Goal: Browse casually

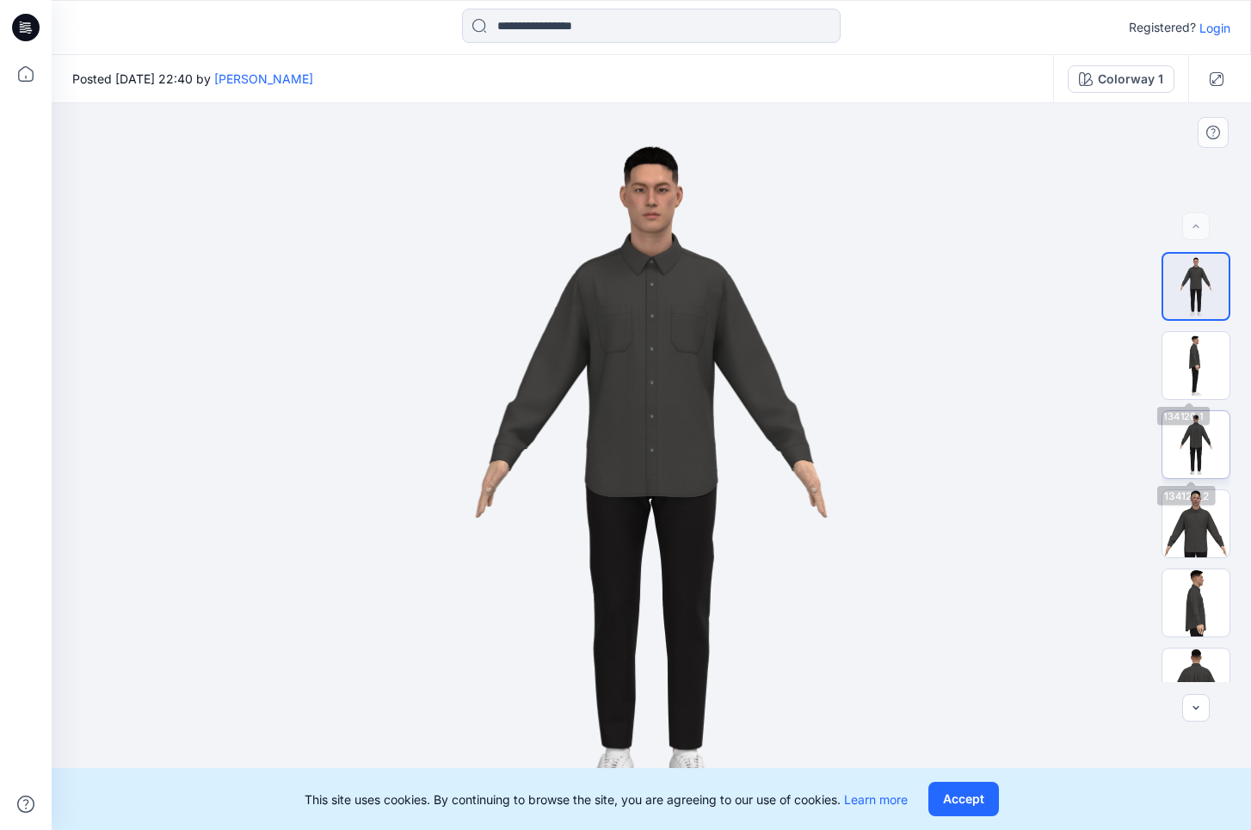
click at [1196, 425] on img at bounding box center [1195, 444] width 67 height 67
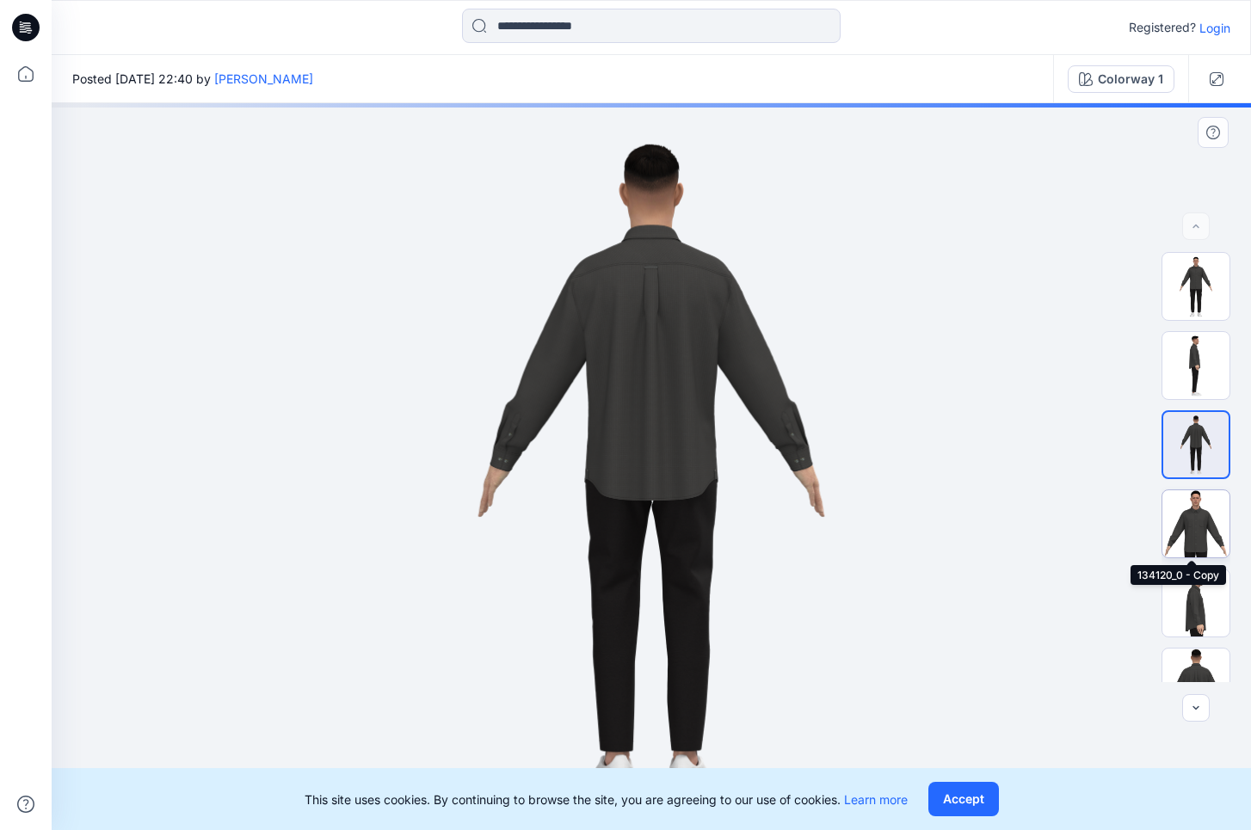
click at [1198, 526] on img at bounding box center [1195, 523] width 67 height 67
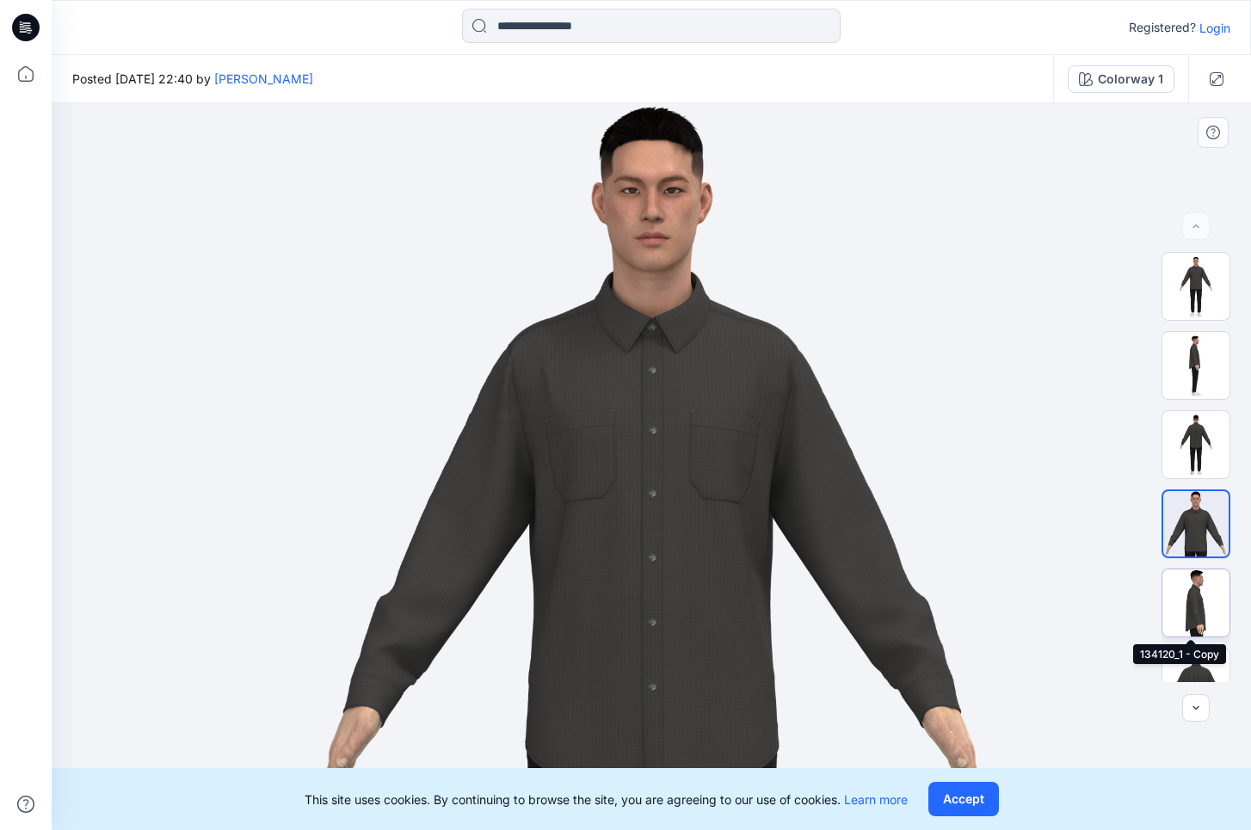
click at [1189, 608] on img at bounding box center [1195, 602] width 67 height 67
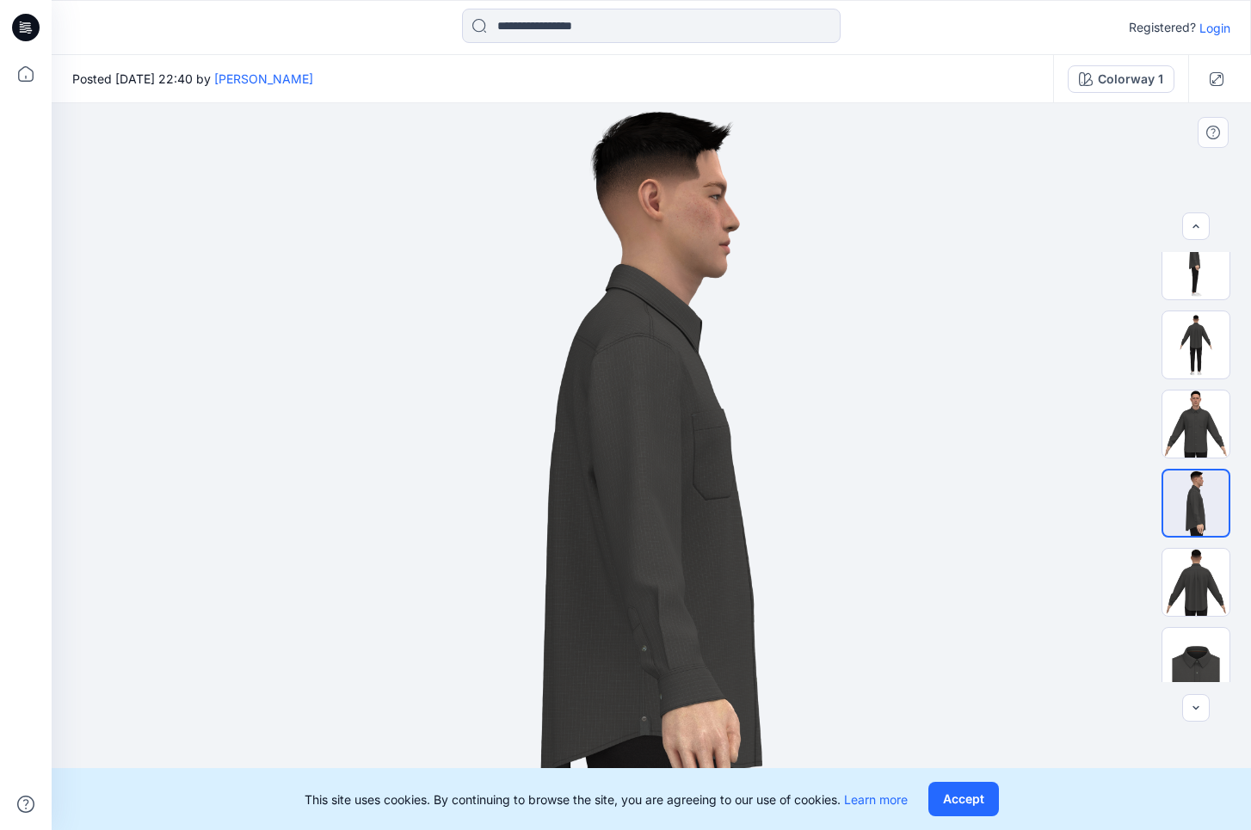
scroll to position [102, 0]
click at [1190, 589] on img at bounding box center [1195, 579] width 67 height 67
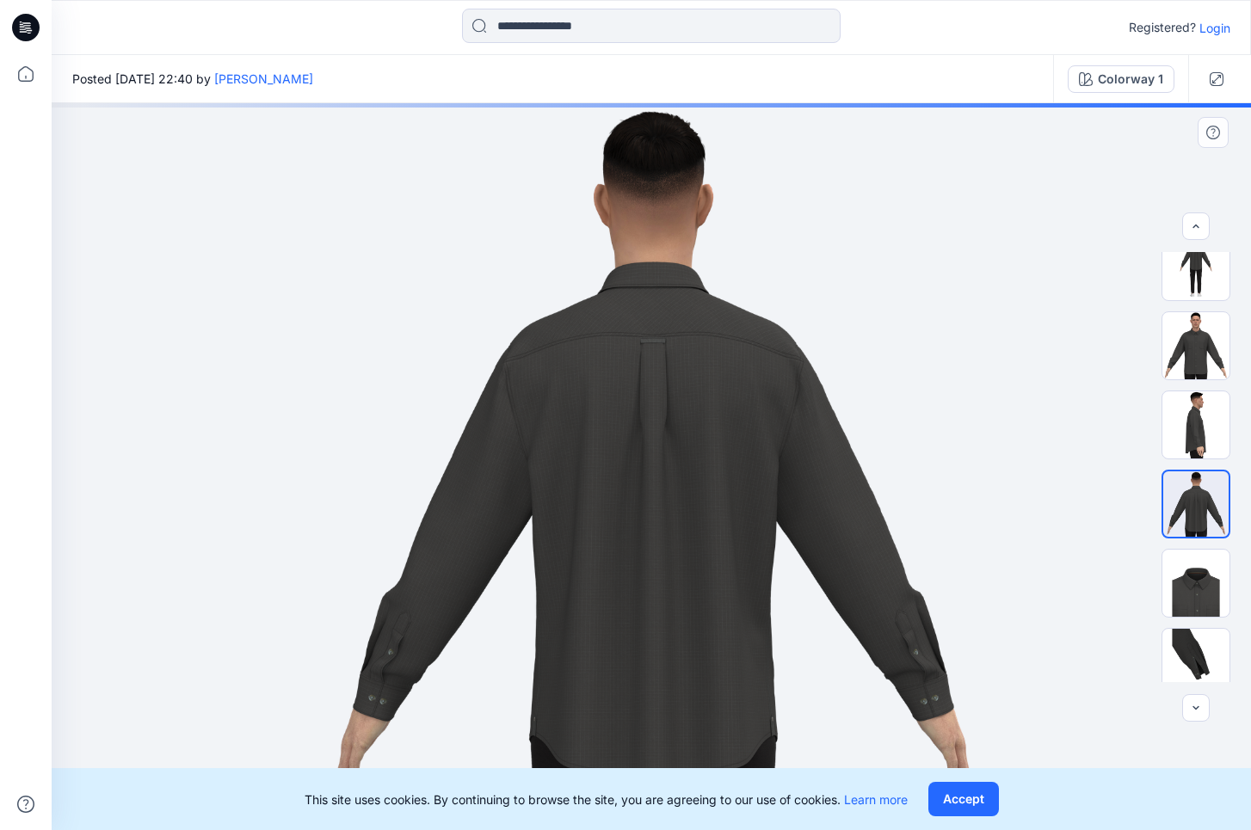
scroll to position [206, 0]
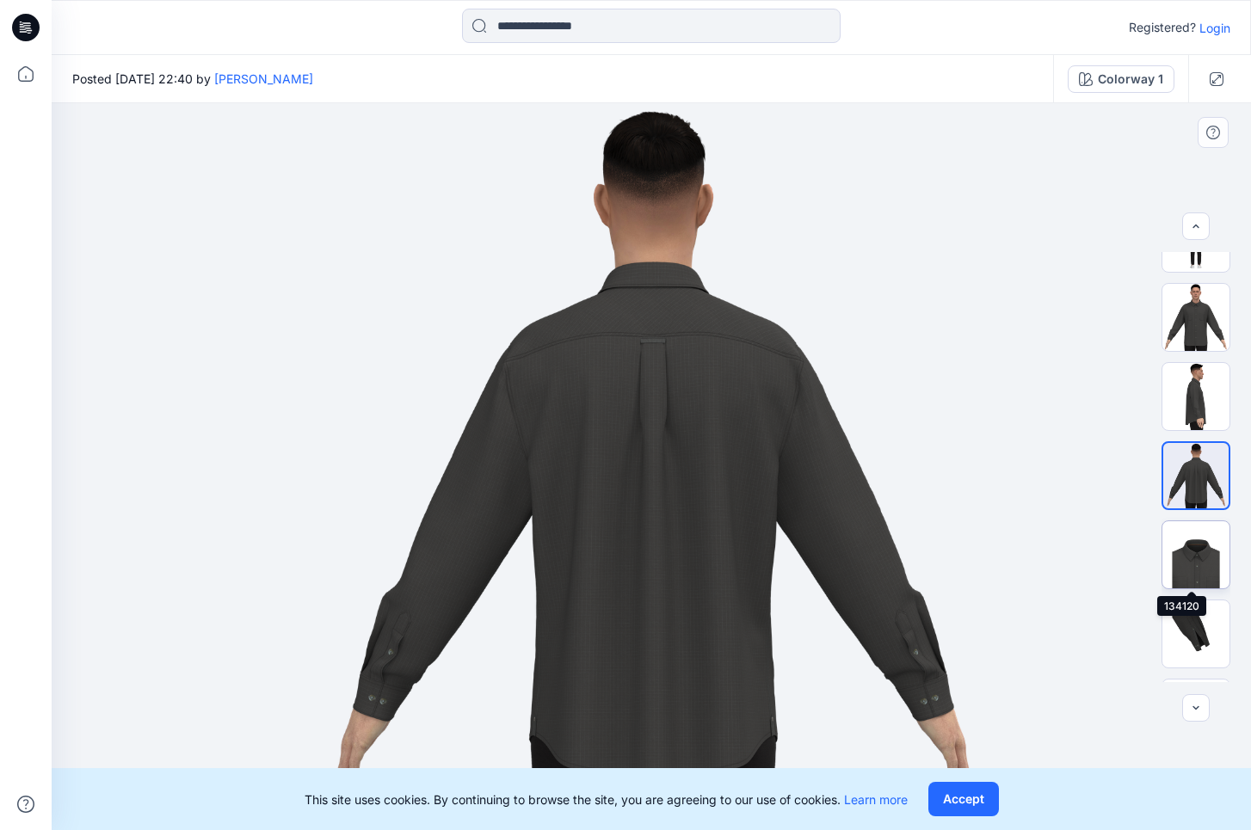
click at [1190, 587] on img at bounding box center [1195, 554] width 67 height 67
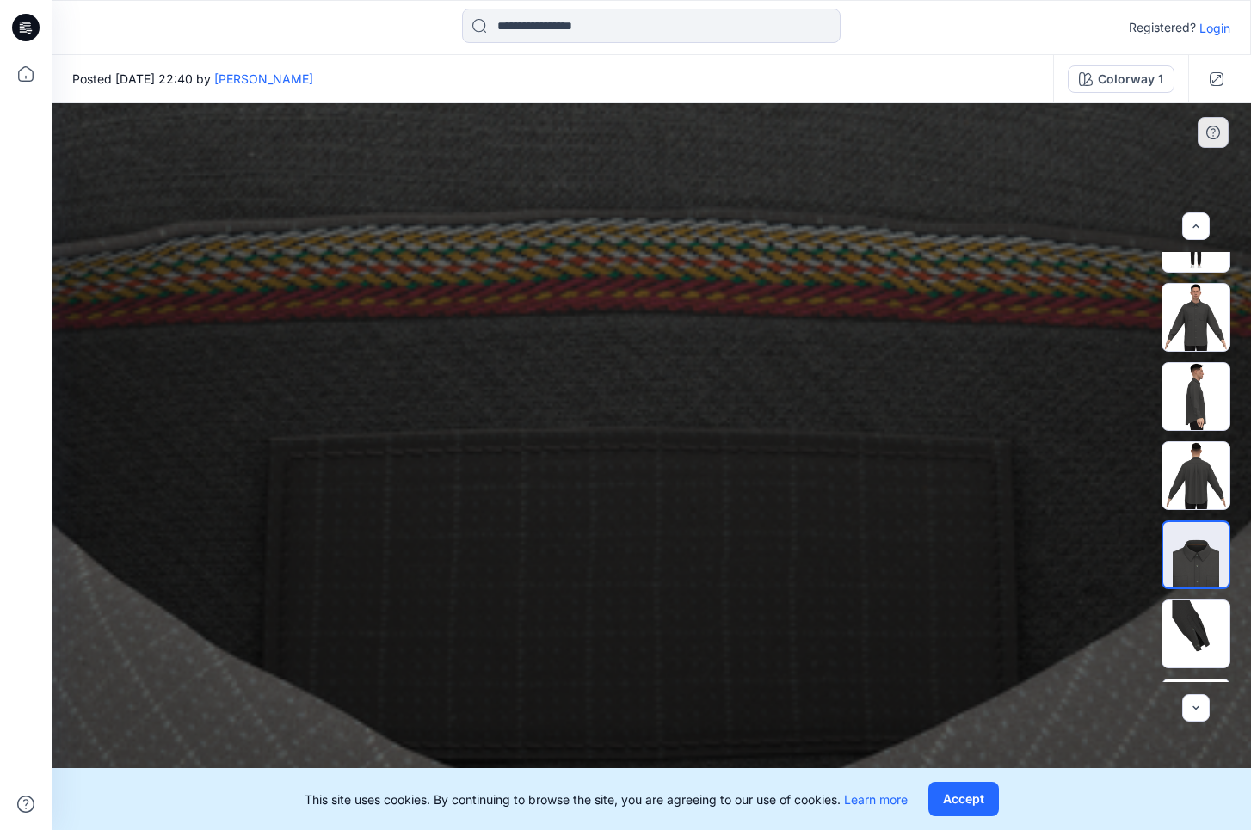
drag, startPoint x: 706, startPoint y: 268, endPoint x: 581, endPoint y: 670, distance: 420.9
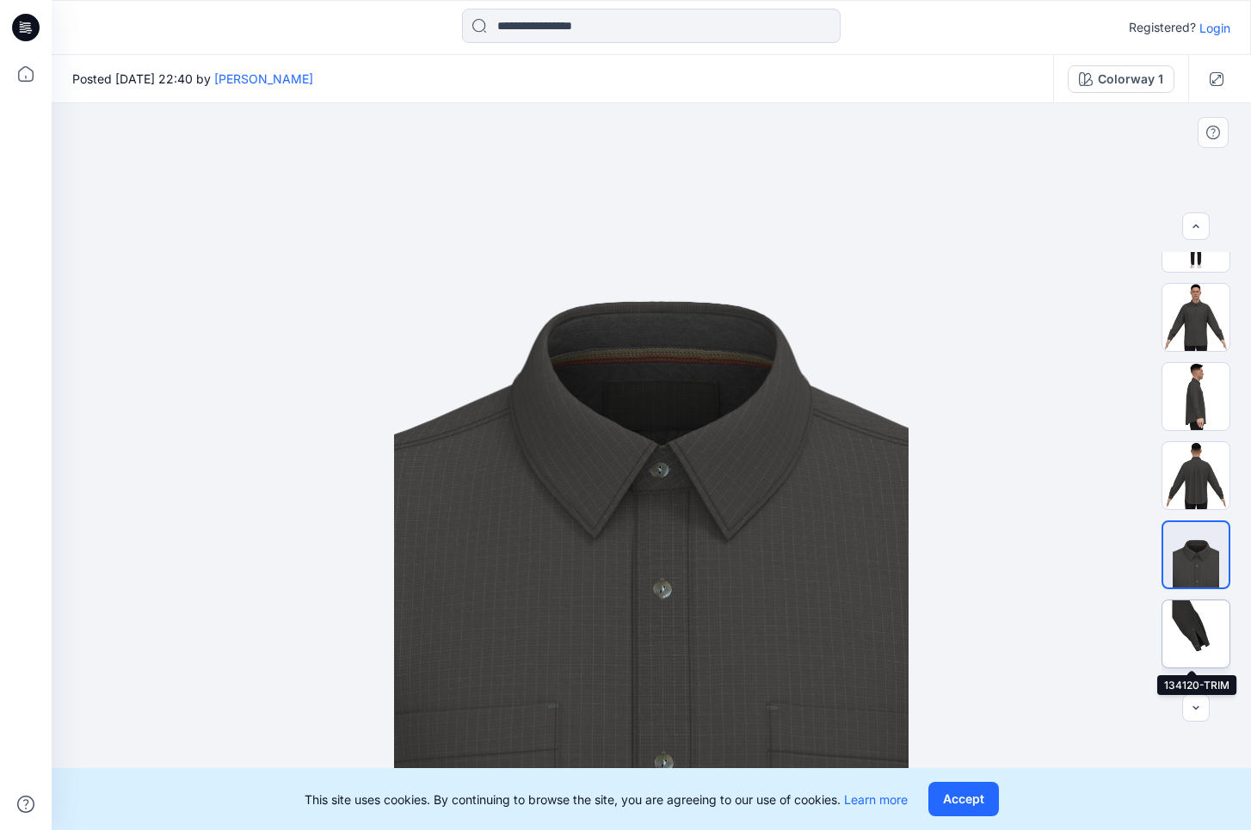
click at [1185, 639] on img at bounding box center [1195, 633] width 67 height 67
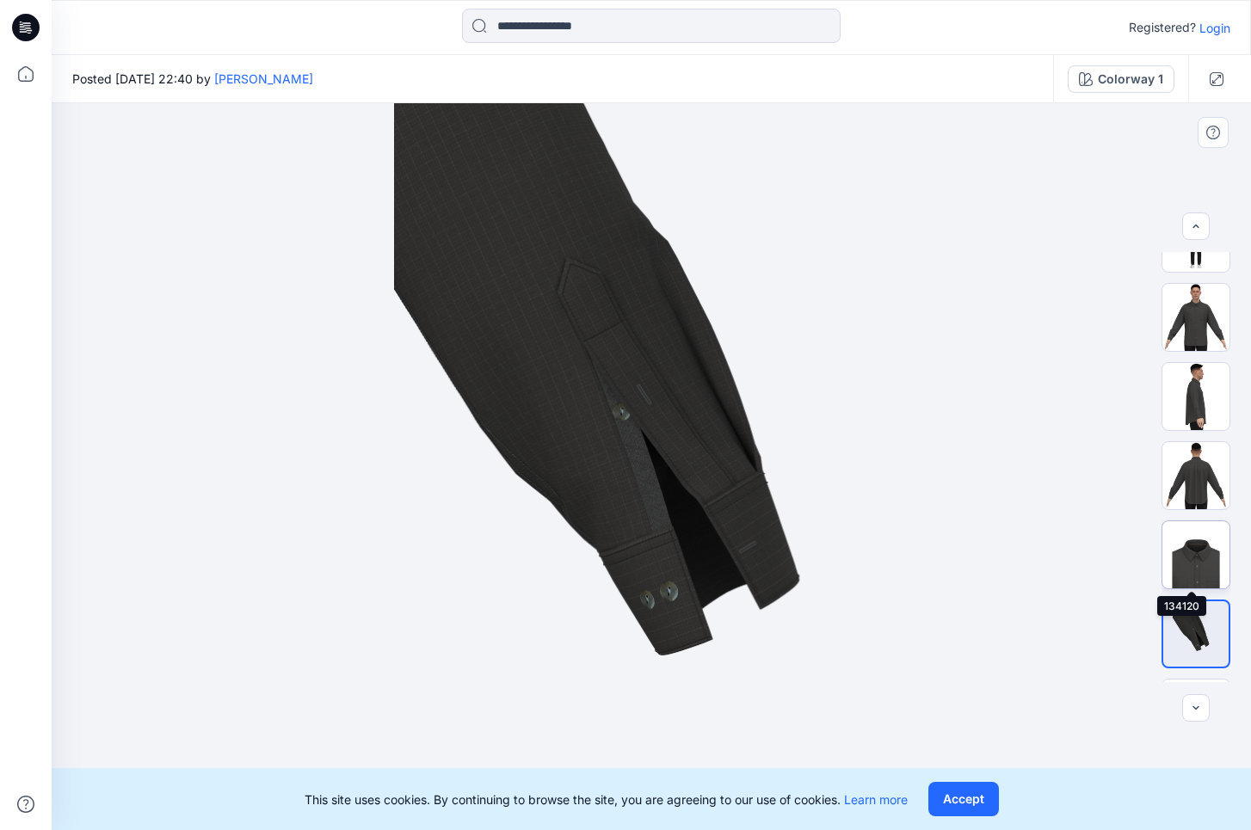
click at [1191, 538] on img at bounding box center [1195, 554] width 67 height 67
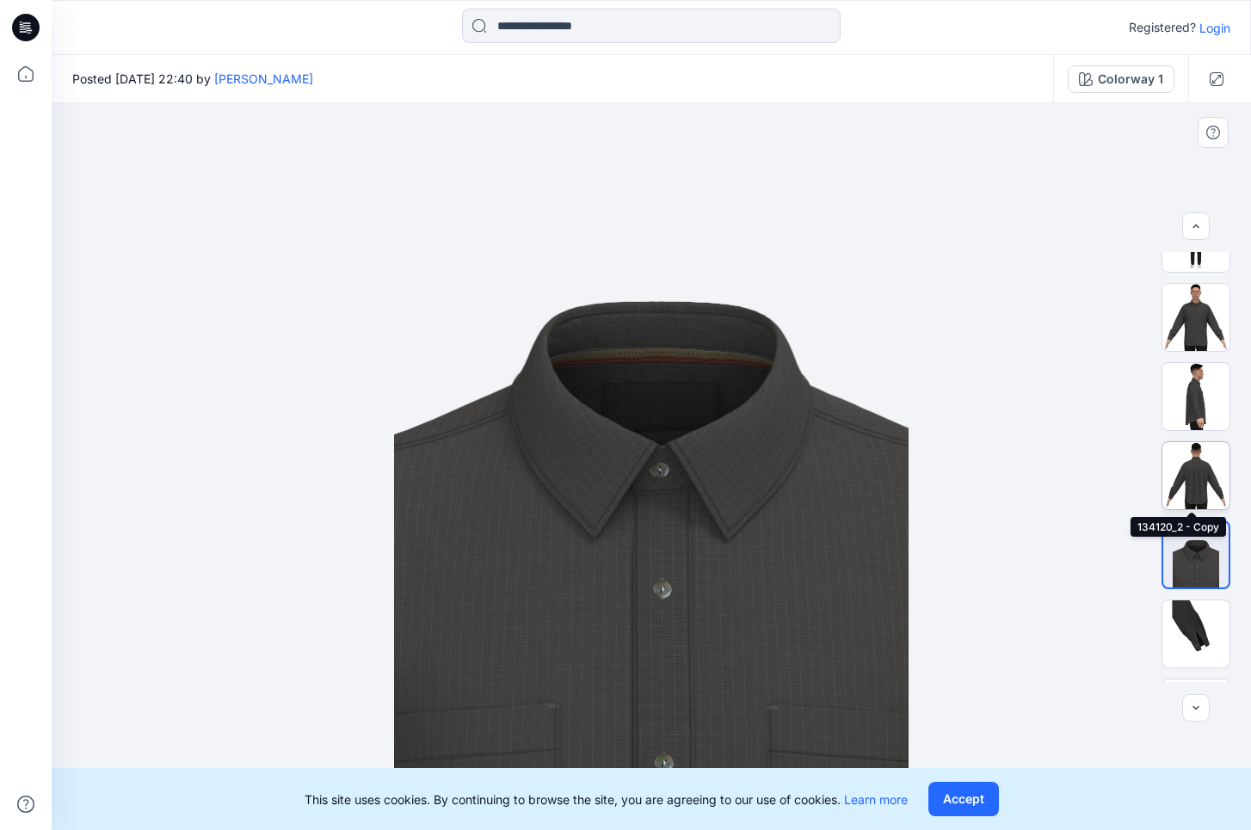
click at [1191, 469] on img at bounding box center [1195, 475] width 67 height 67
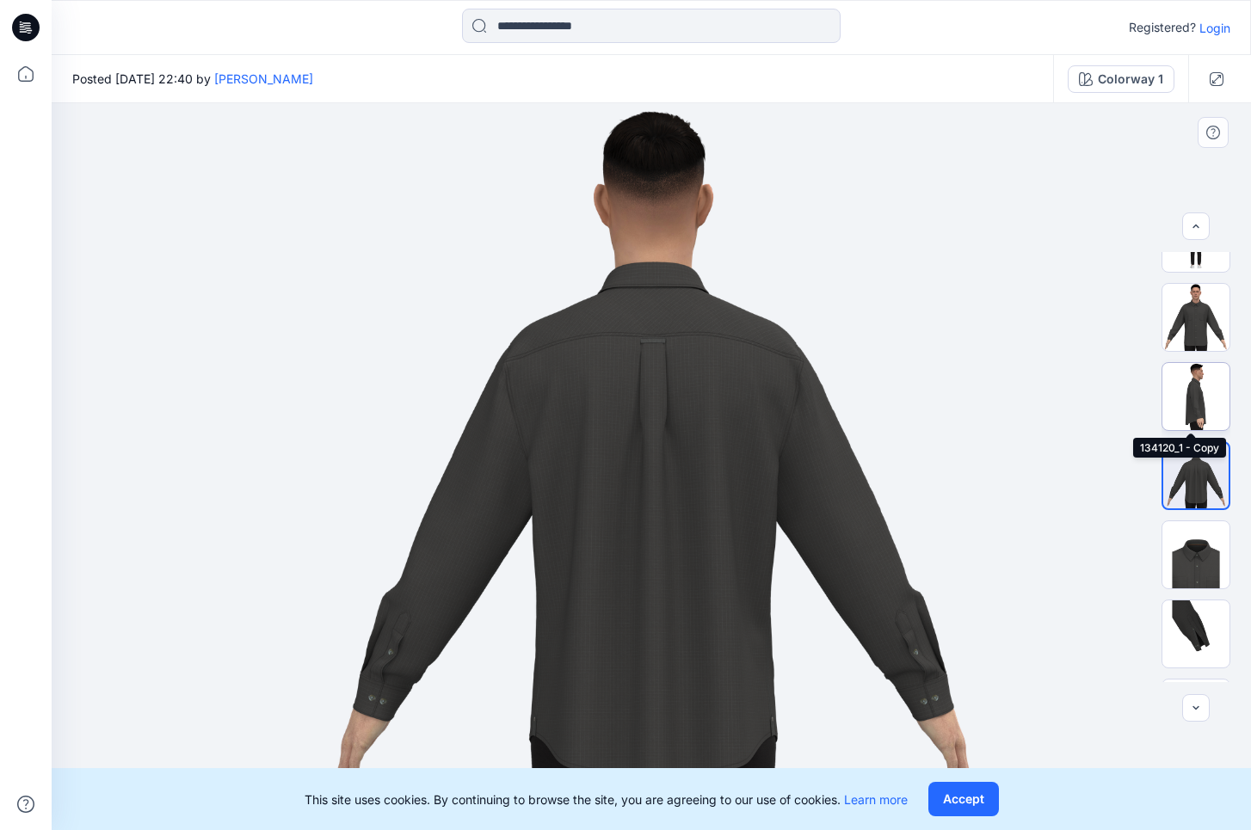
click at [1194, 380] on img at bounding box center [1195, 396] width 67 height 67
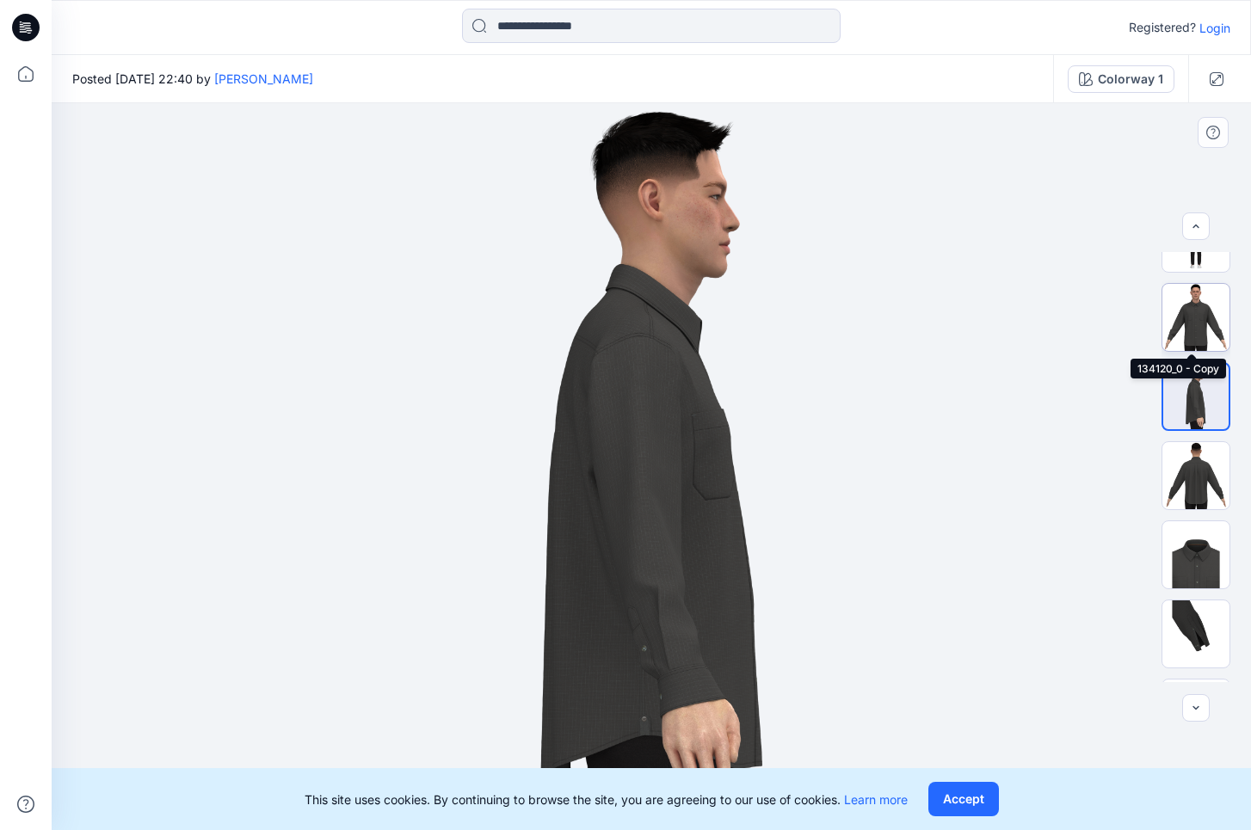
click at [1196, 314] on img at bounding box center [1195, 317] width 67 height 67
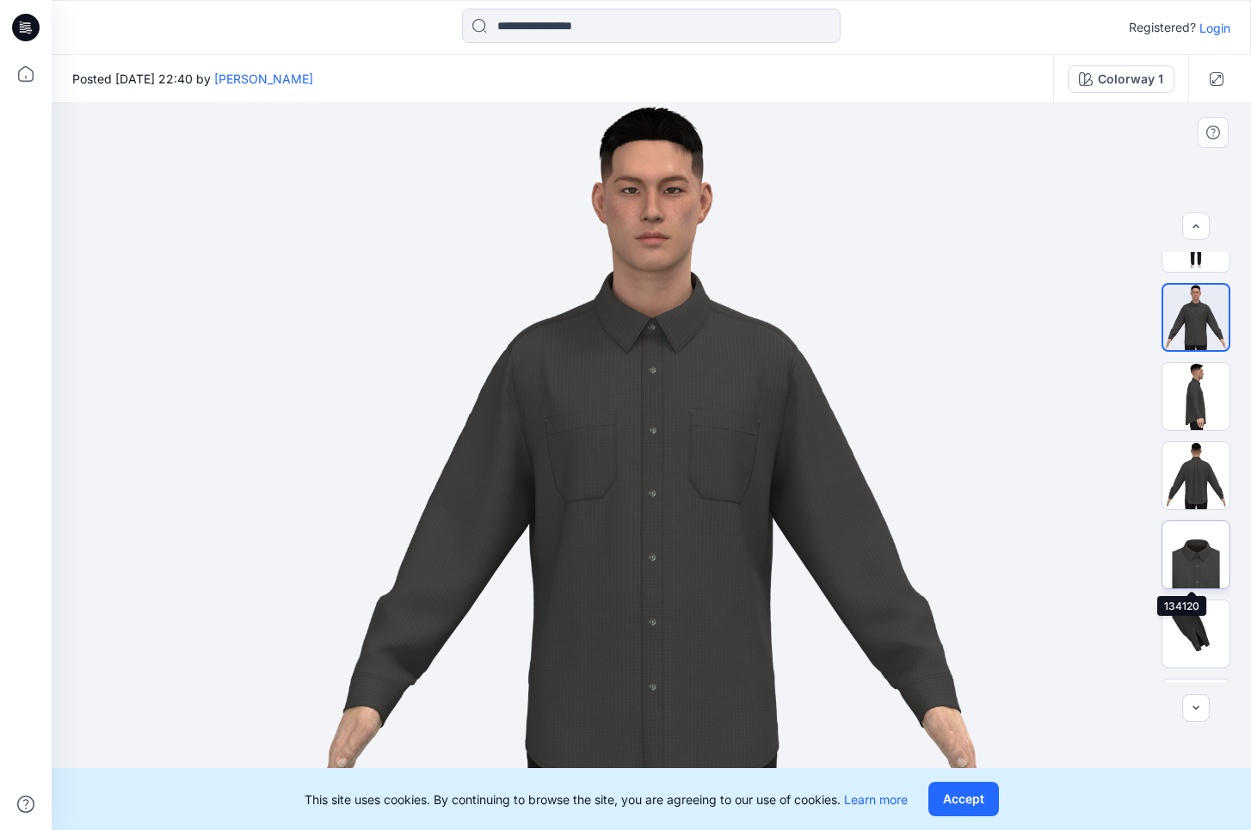
click at [1194, 551] on img at bounding box center [1195, 554] width 67 height 67
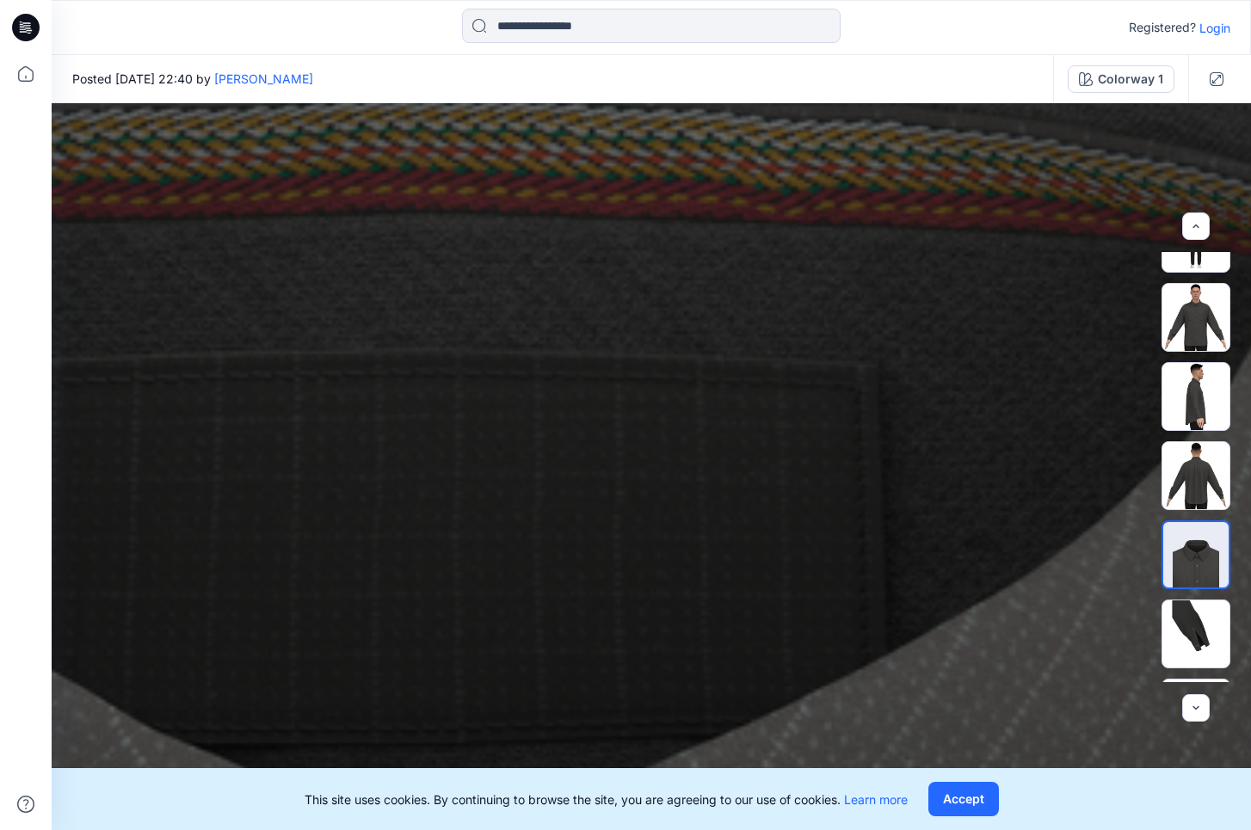
drag, startPoint x: 726, startPoint y: 220, endPoint x: 433, endPoint y: 783, distance: 634.4
click at [433, 783] on div "Registered? Login Posted [DATE] 22:40 by [PERSON_NAME] Colorway 1 Colorway 1 Lo…" at bounding box center [625, 415] width 1251 height 830
